Goal: Feedback & Contribution: Submit feedback/report problem

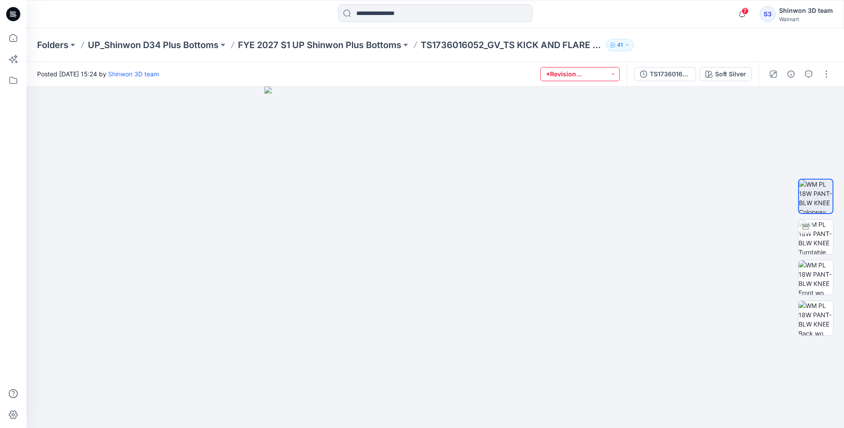
click at [613, 77] on button "*Revision Requested" at bounding box center [581, 74] width 80 height 14
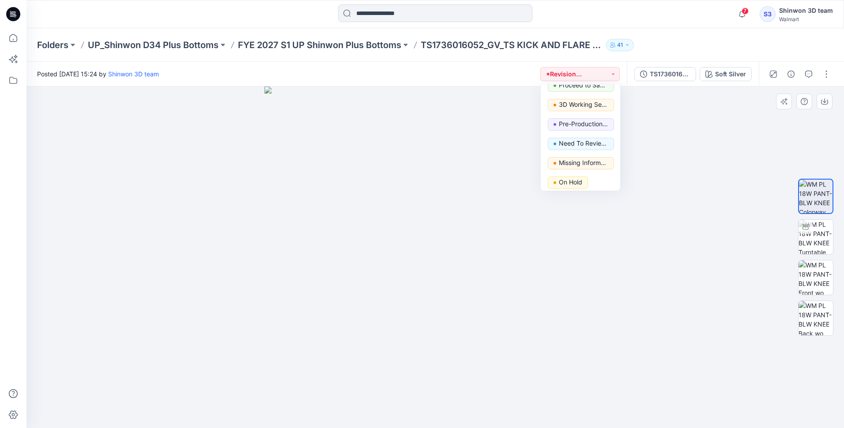
click at [741, 177] on div at bounding box center [436, 258] width 818 height 342
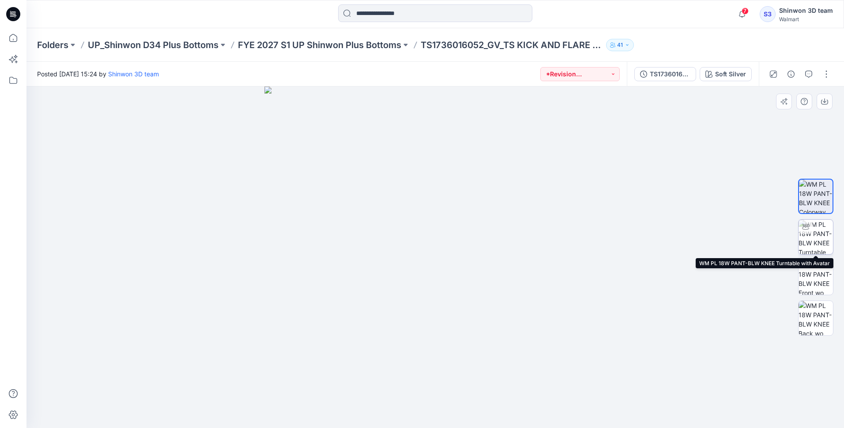
click at [818, 232] on img at bounding box center [816, 237] width 34 height 34
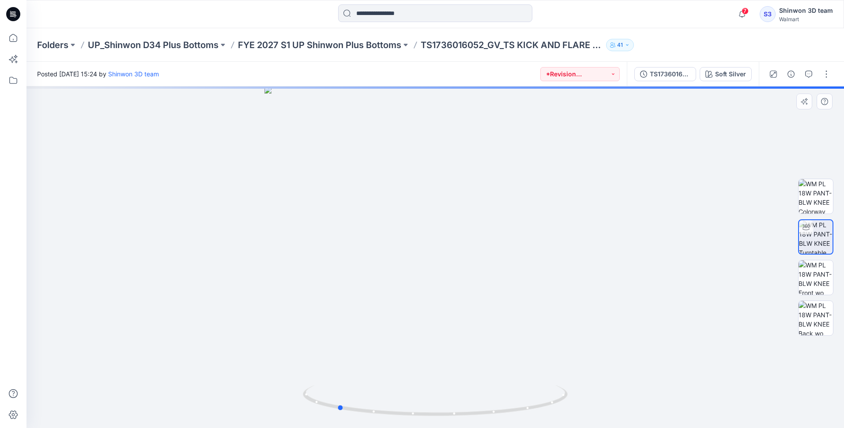
drag, startPoint x: 431, startPoint y: 418, endPoint x: 598, endPoint y: 396, distance: 168.4
click at [598, 396] on div at bounding box center [436, 258] width 818 height 342
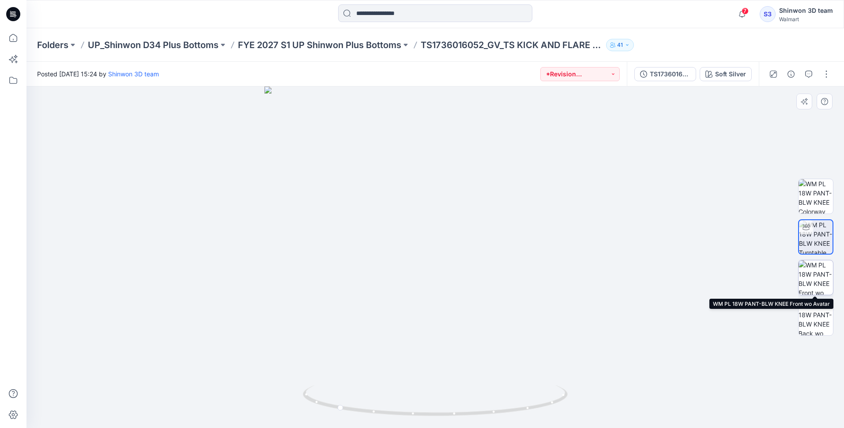
click at [822, 276] on img at bounding box center [816, 278] width 34 height 34
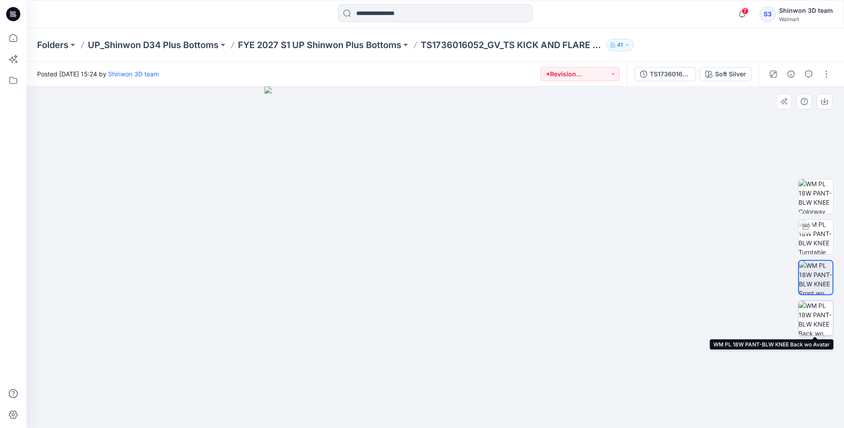
click at [813, 316] on img at bounding box center [816, 318] width 34 height 34
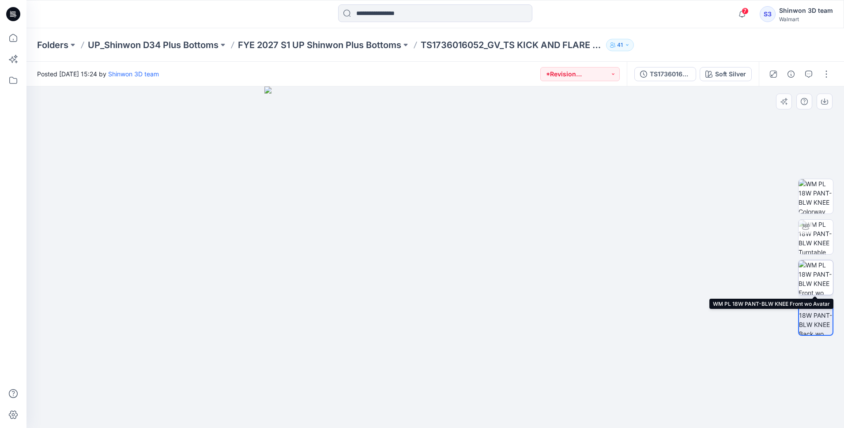
click at [815, 288] on img at bounding box center [816, 278] width 34 height 34
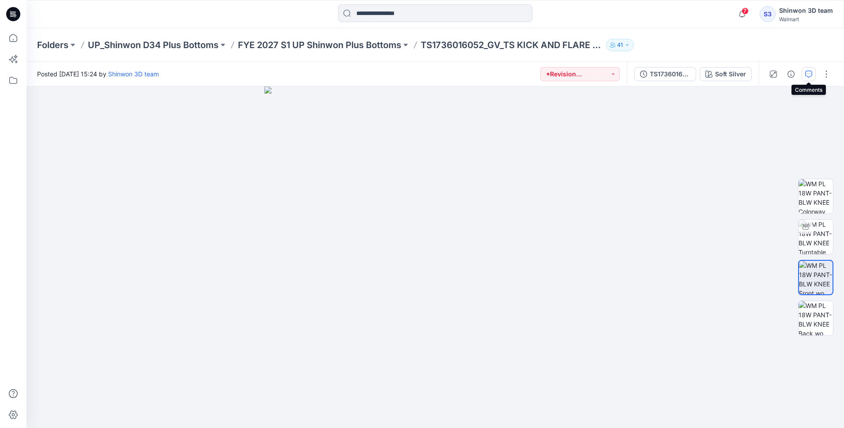
click at [807, 74] on icon "button" at bounding box center [809, 74] width 7 height 7
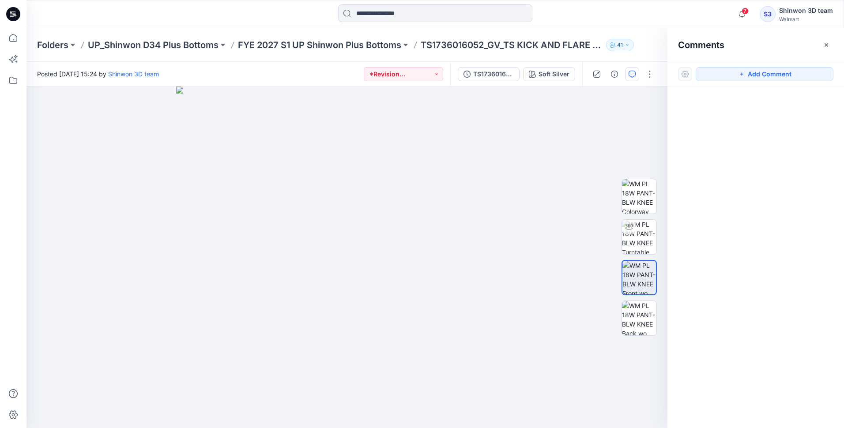
click at [807, 74] on button "Add Comment" at bounding box center [765, 74] width 138 height 14
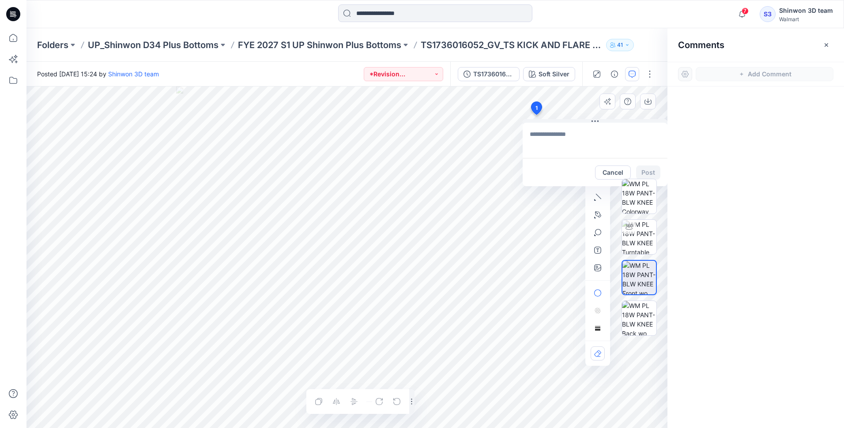
click at [536, 115] on div "1 Cancel Post Layer 1" at bounding box center [347, 258] width 641 height 342
type textarea "**********"
click at [654, 170] on div at bounding box center [639, 257] width 35 height 221
drag, startPoint x: 594, startPoint y: 121, endPoint x: 516, endPoint y: 128, distance: 77.6
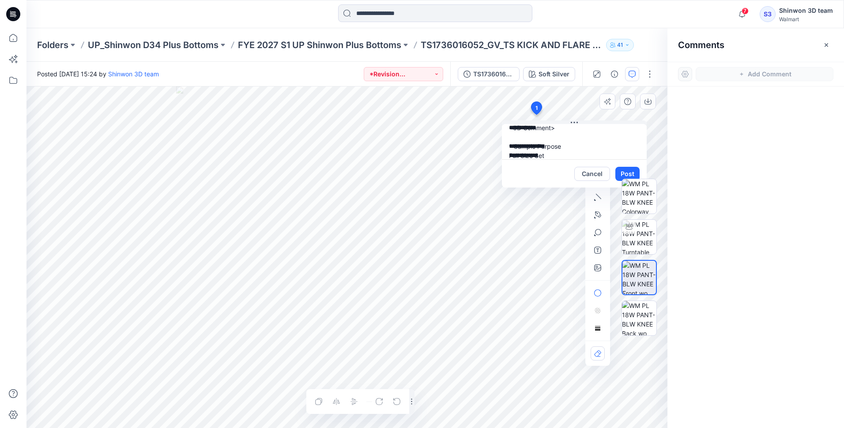
click at [571, 126] on icon at bounding box center [574, 122] width 7 height 7
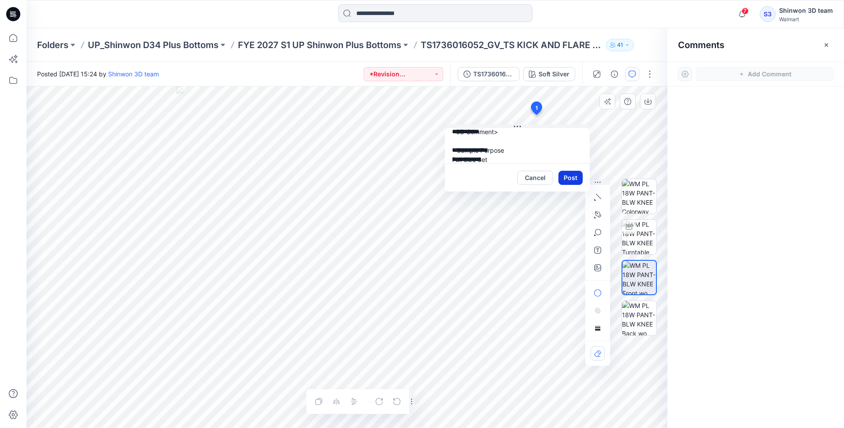
click at [564, 180] on button "Post" at bounding box center [571, 178] width 24 height 14
